Goal: Task Accomplishment & Management: Use online tool/utility

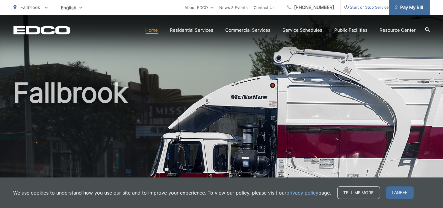
click at [415, 10] on span "Pay My Bill" at bounding box center [409, 7] width 28 height 7
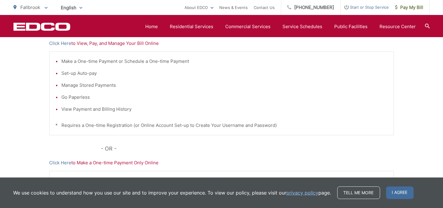
scroll to position [57, 0]
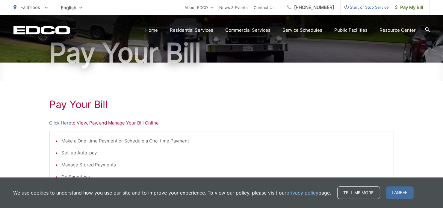
click at [118, 123] on p "Click Here to View, Pay, and Manage Your Bill Online" at bounding box center [221, 123] width 345 height 7
click at [68, 124] on p "Click Here to View, Pay, and Manage Your Bill Online" at bounding box center [221, 123] width 345 height 7
click at [67, 124] on link "Click Here" at bounding box center [60, 123] width 22 height 7
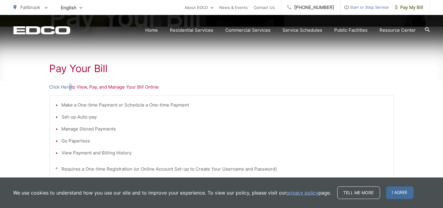
scroll to position [217, 0]
